Goal: Communication & Community: Answer question/provide support

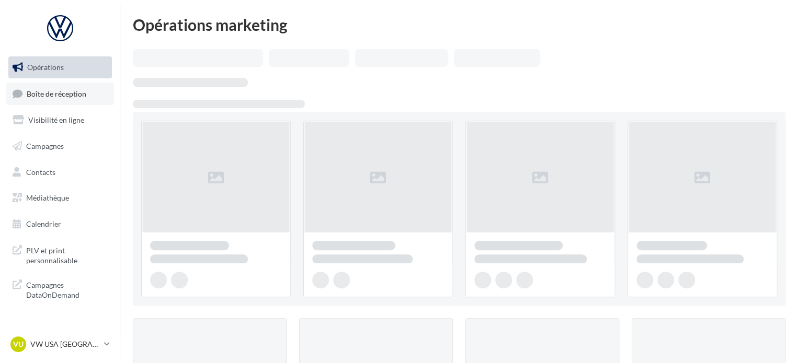
click at [76, 92] on span "Boîte de réception" at bounding box center [57, 93] width 60 height 9
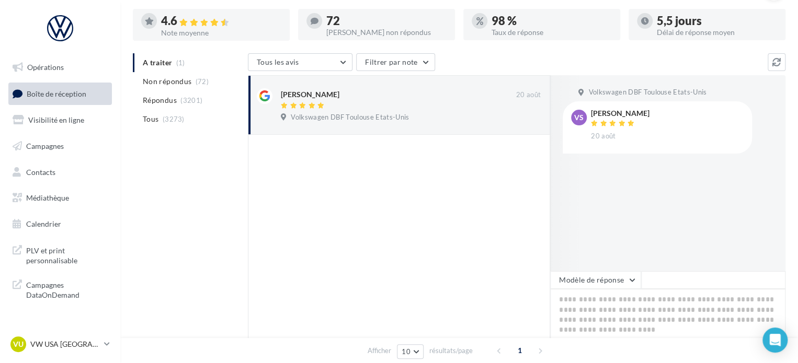
scroll to position [157, 0]
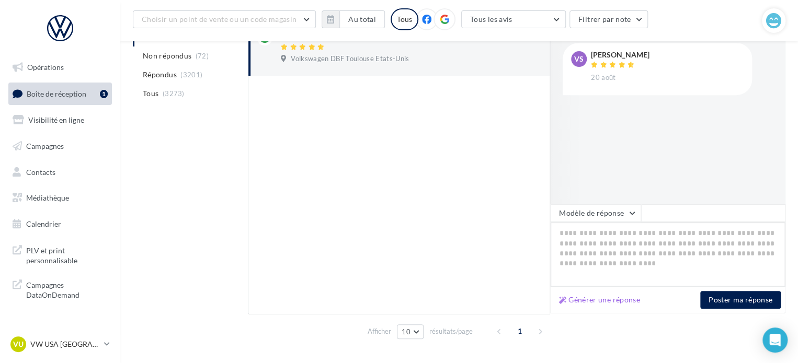
click at [598, 252] on textarea at bounding box center [667, 254] width 235 height 65
click at [597, 301] on button "Générer une réponse" at bounding box center [599, 300] width 89 height 13
type textarea "**********"
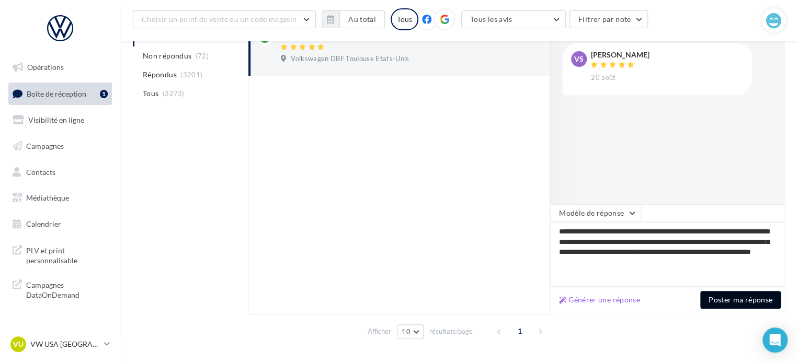
click at [725, 305] on button "Poster ma réponse" at bounding box center [740, 300] width 81 height 18
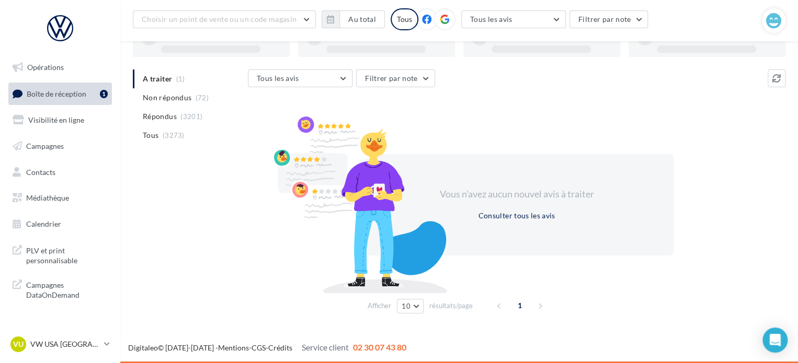
scroll to position [81, 0]
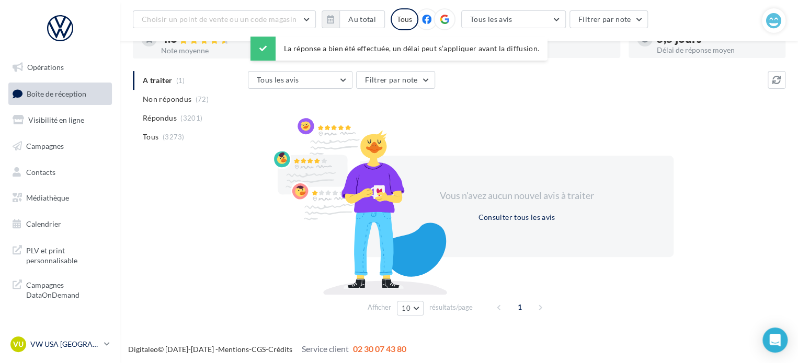
click at [68, 350] on div "VU VW USA TOULOUSE vw-tou-dup" at bounding box center [54, 345] width 89 height 16
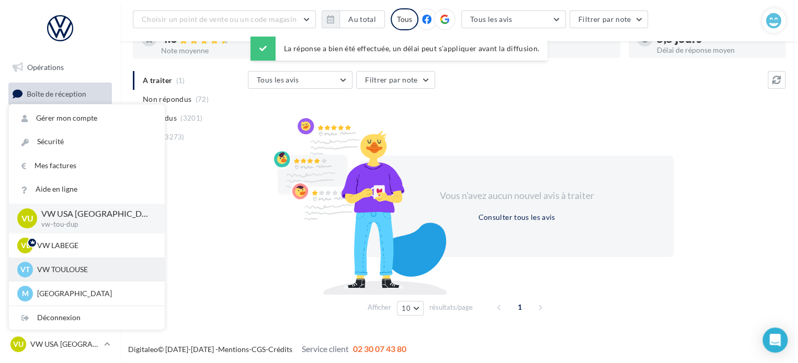
click at [77, 269] on p "VW TOULOUSE" at bounding box center [94, 270] width 115 height 10
